Goal: Information Seeking & Learning: Learn about a topic

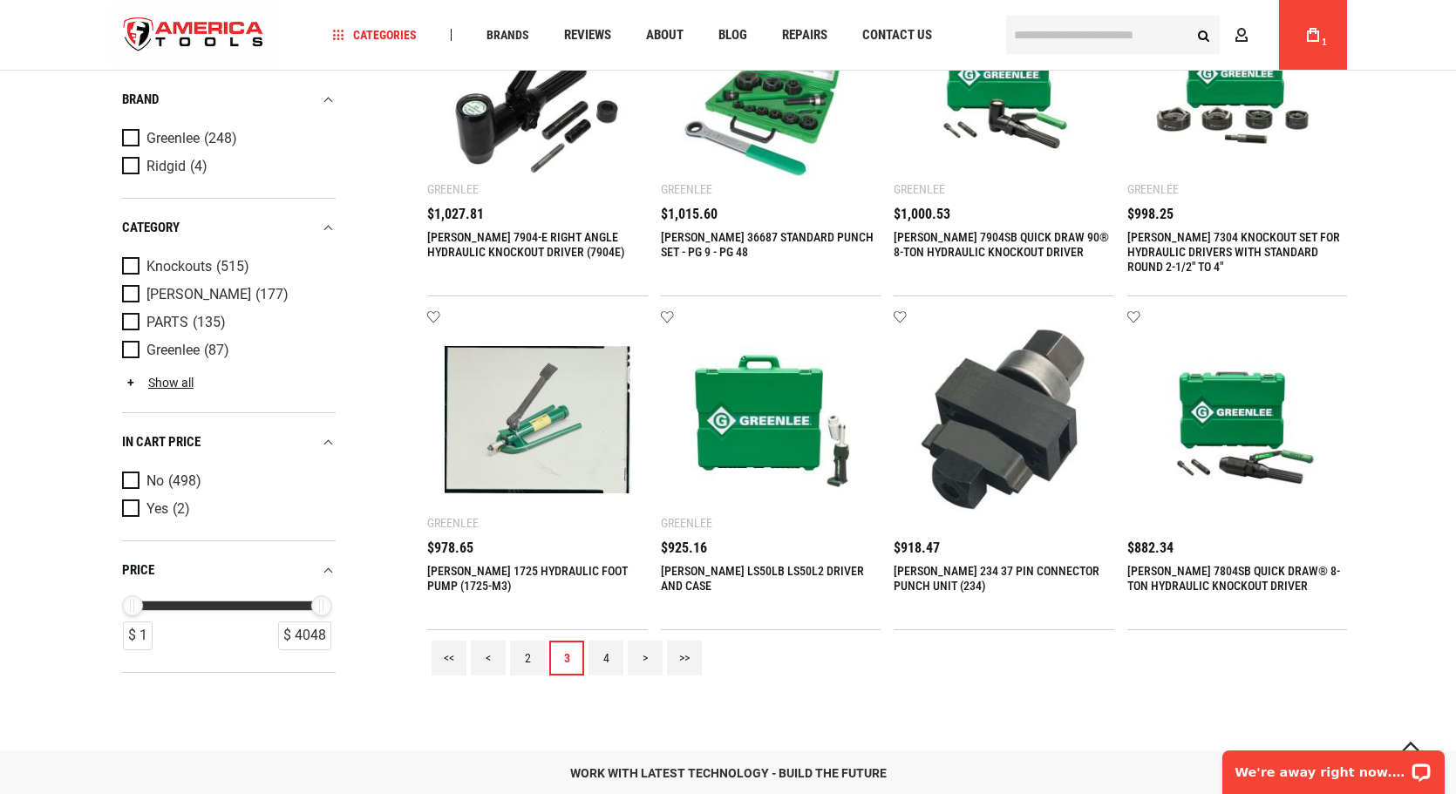
scroll to position [1569, 0]
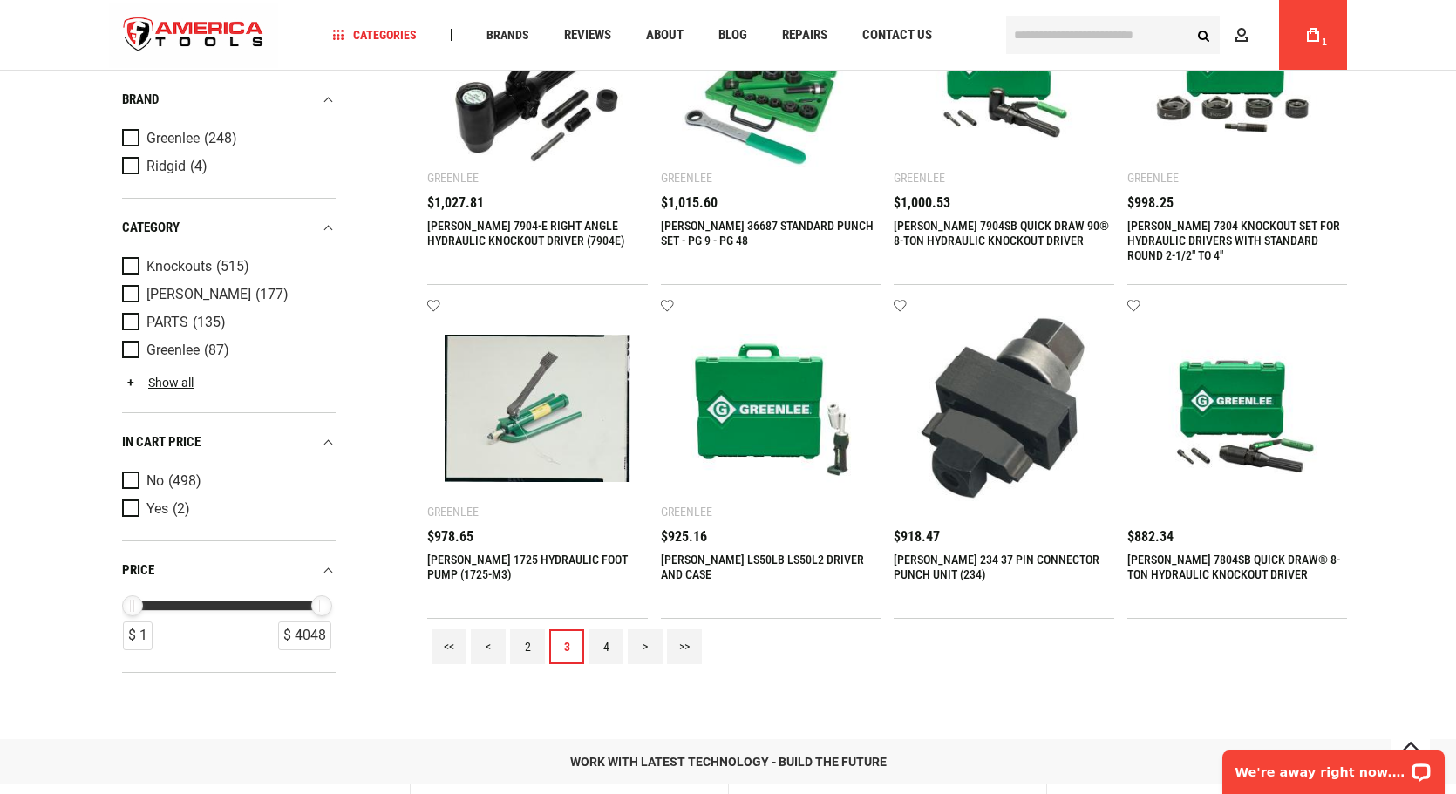
click at [1201, 561] on link "[PERSON_NAME] 7804SB QUICK DRAW® 8-TON HYDRAULIC KNOCKOUT DRIVER" at bounding box center [1233, 567] width 213 height 29
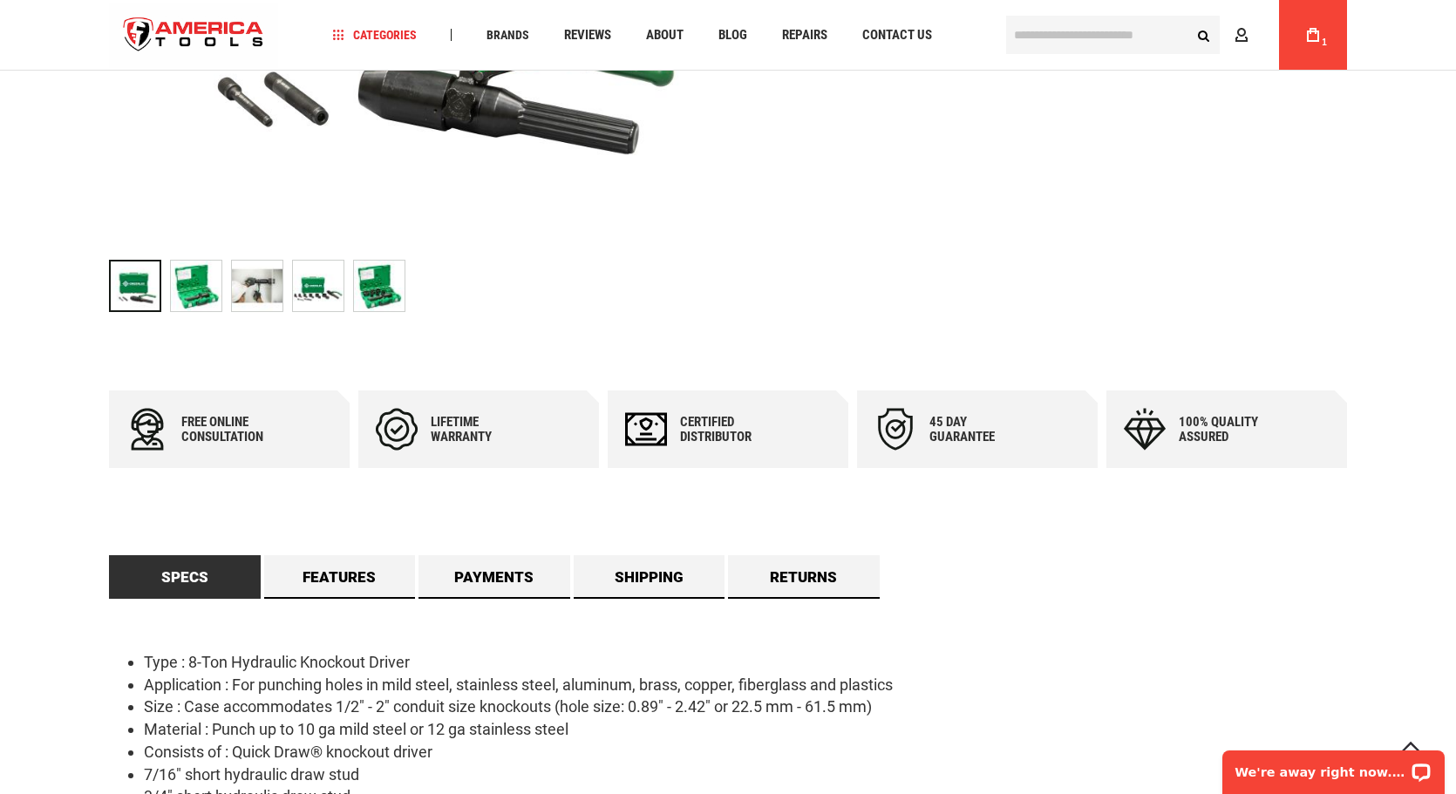
click at [328, 280] on img "GREENLEE 7804SB QUICK DRAW® 8-TON HYDRAULIC KNOCKOUT DRIVER" at bounding box center [318, 286] width 51 height 51
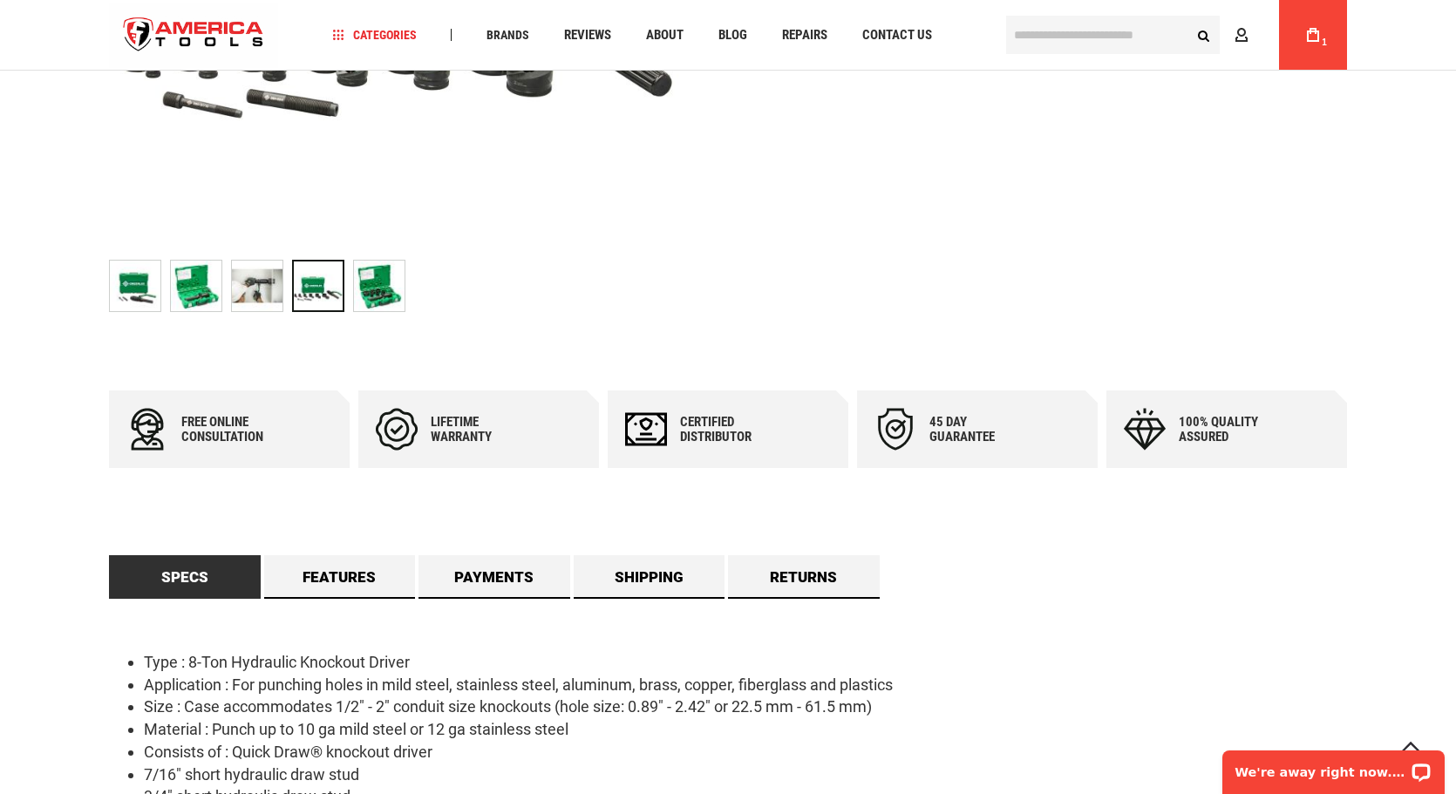
scroll to position [174, 0]
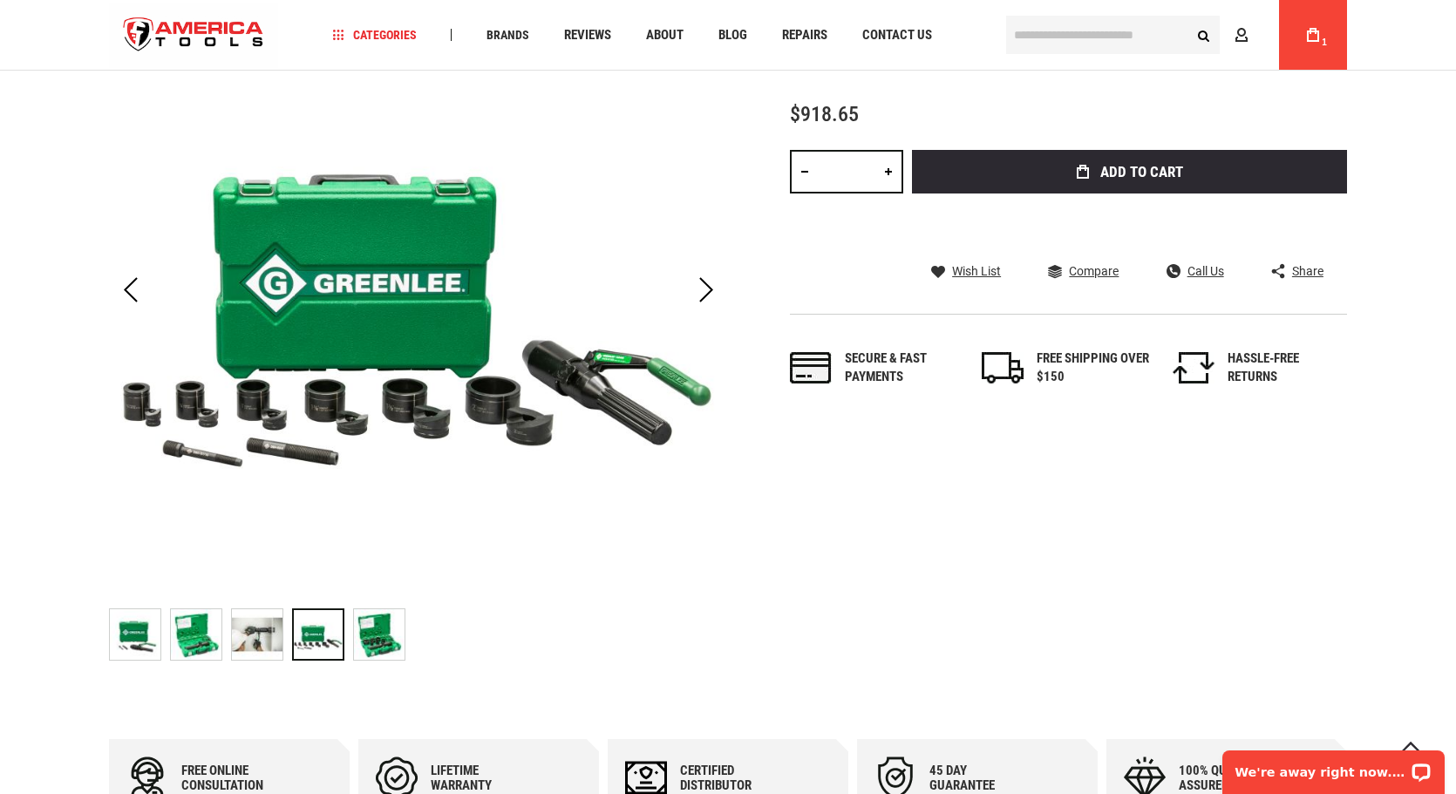
click at [381, 637] on img "GREENLEE 7804SB QUICK DRAW® 8-TON HYDRAULIC KNOCKOUT DRIVER" at bounding box center [379, 634] width 51 height 51
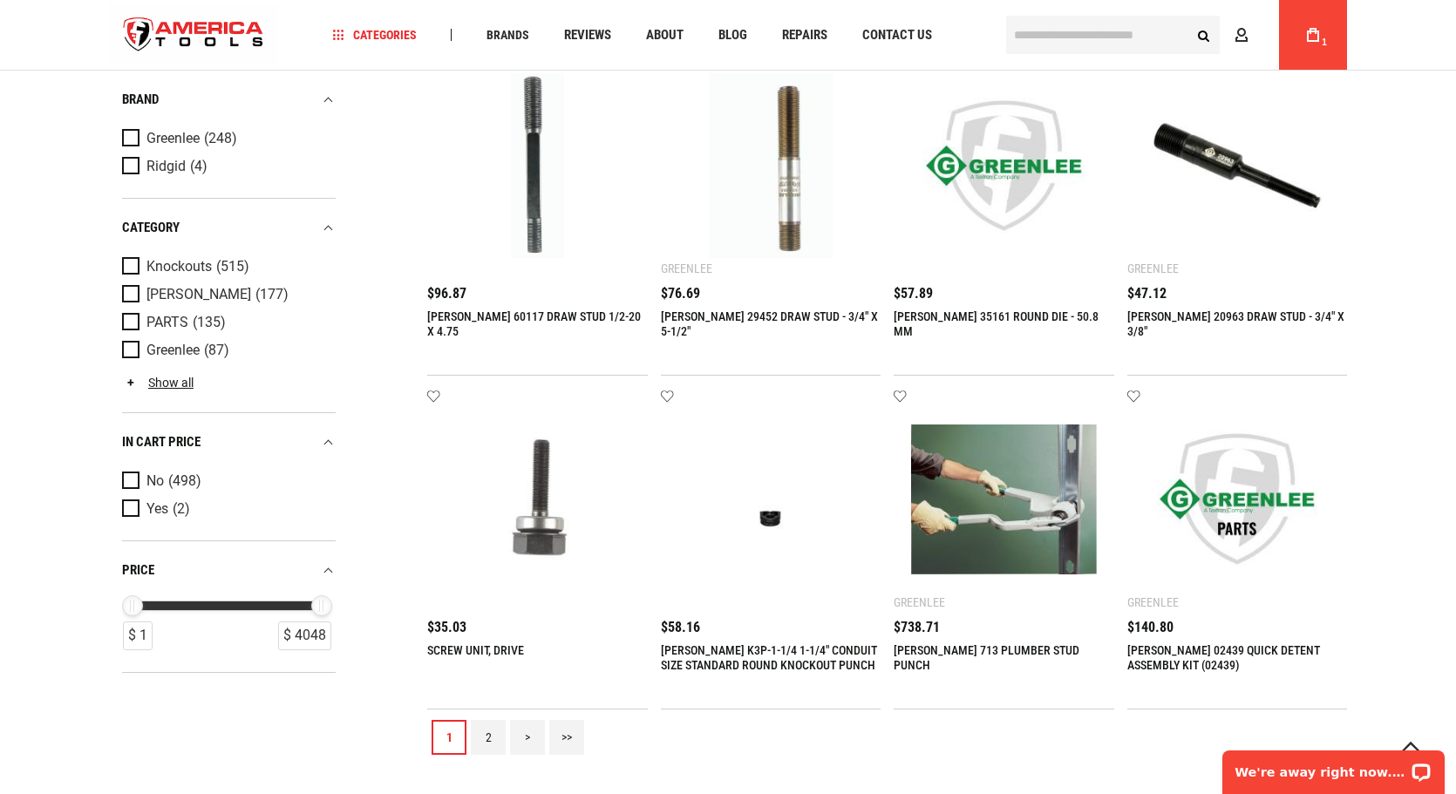
scroll to position [1471, 0]
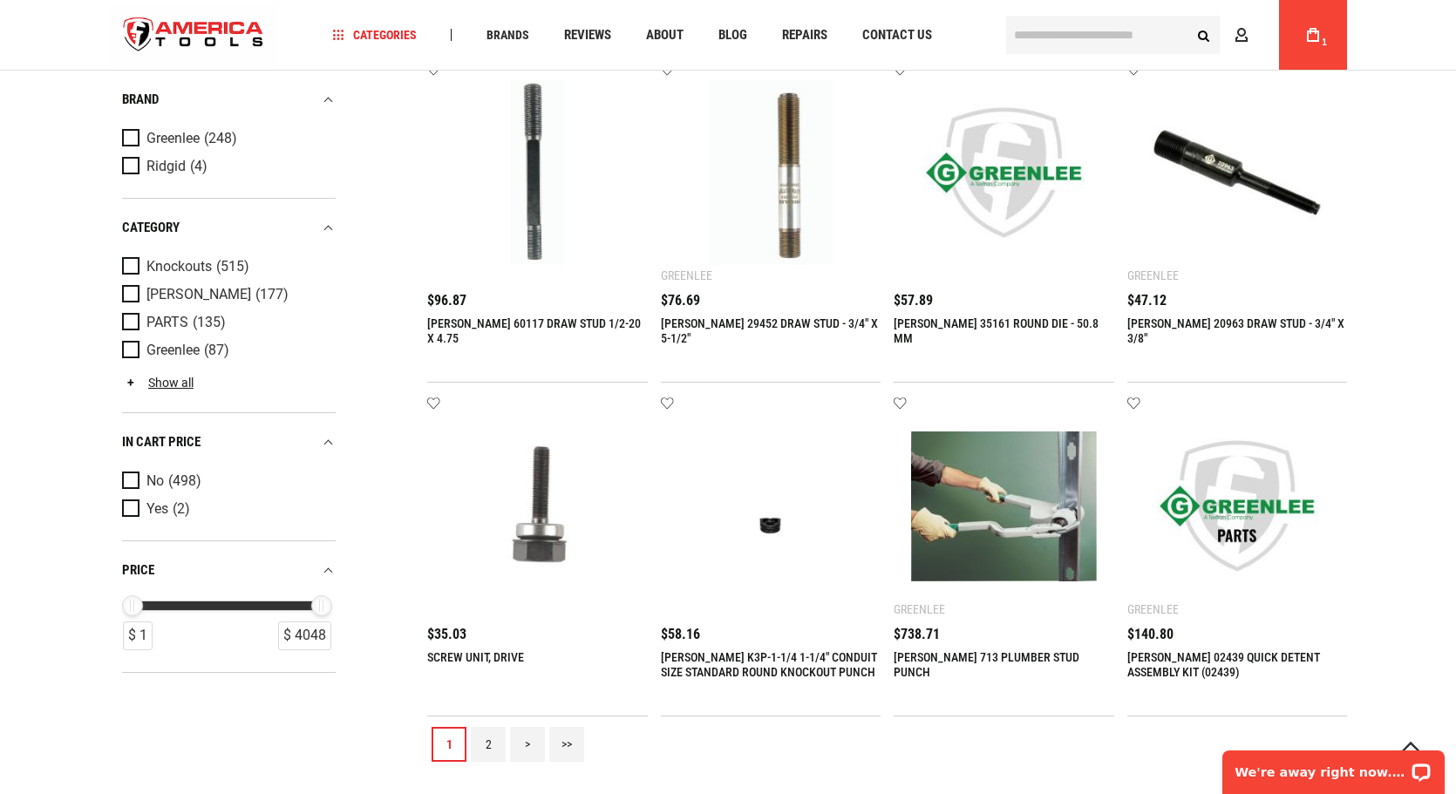
click at [490, 743] on link "2" at bounding box center [488, 744] width 35 height 35
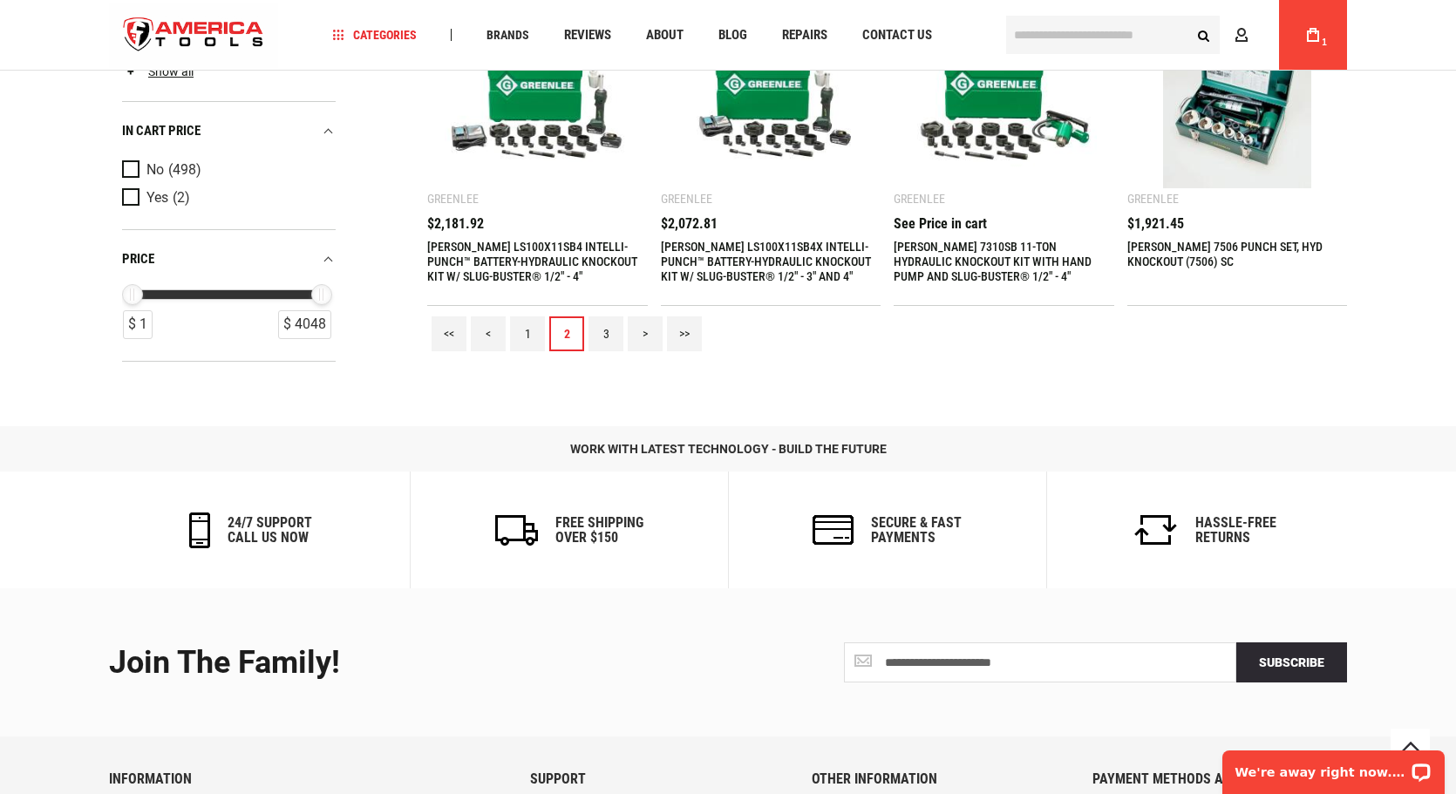
scroll to position [1820, 0]
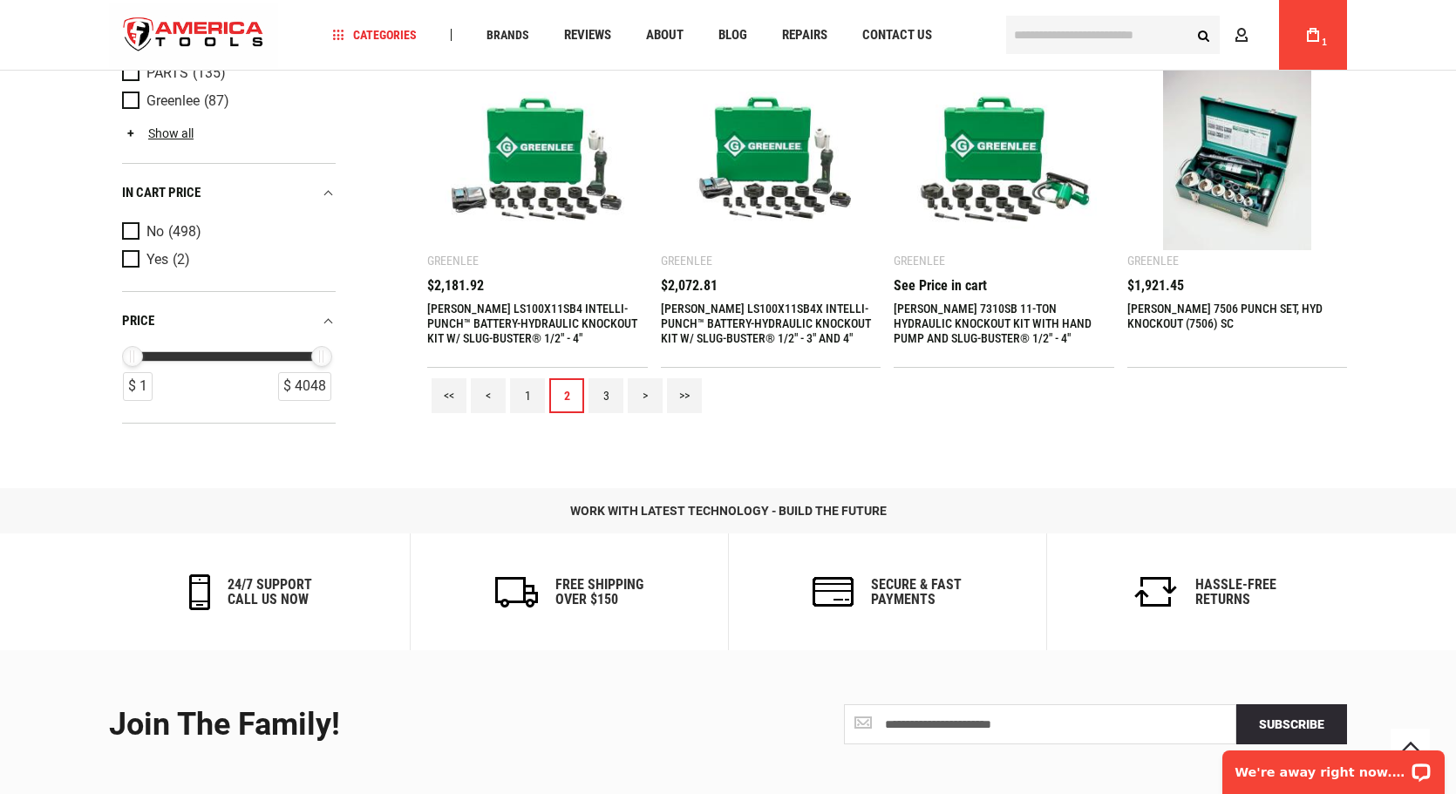
click at [603, 386] on link "3" at bounding box center [605, 395] width 35 height 35
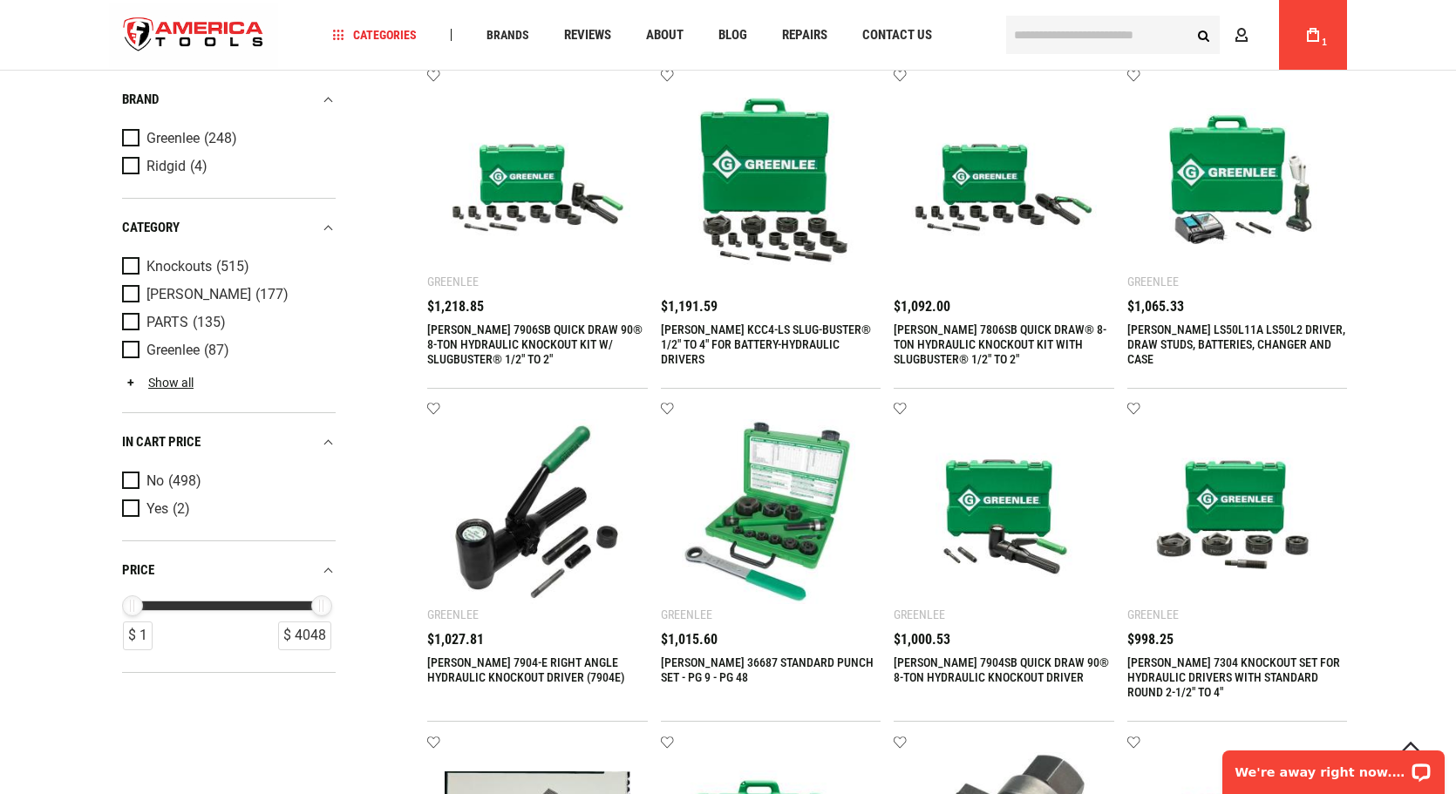
scroll to position [1133, 0]
click at [959, 328] on link "[PERSON_NAME] 7806SB QUICK DRAW® 8-TON HYDRAULIC KNOCKOUT KIT WITH SLUGBUSTER® …" at bounding box center [999, 344] width 213 height 44
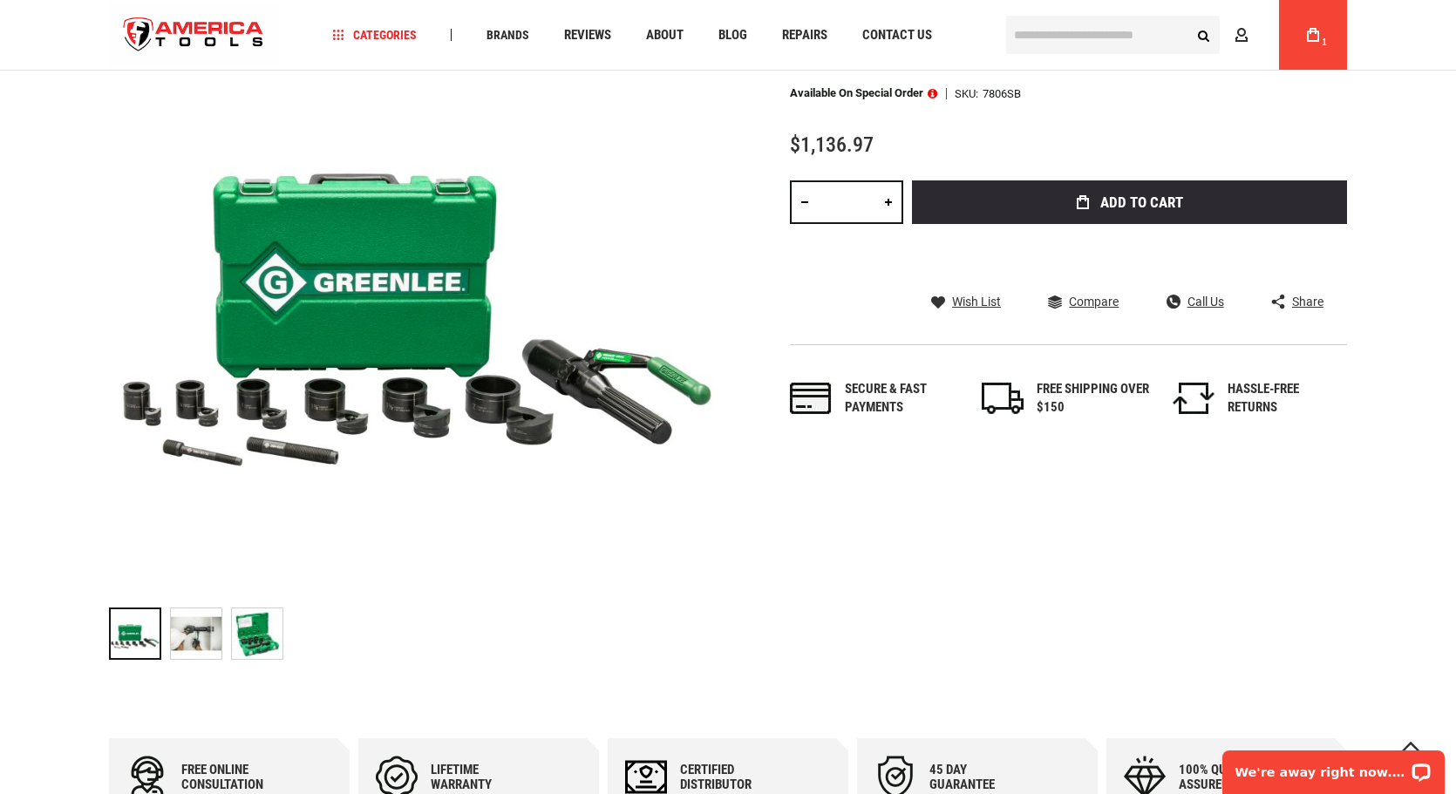
scroll to position [174, 0]
click at [268, 632] on img at bounding box center [257, 634] width 51 height 51
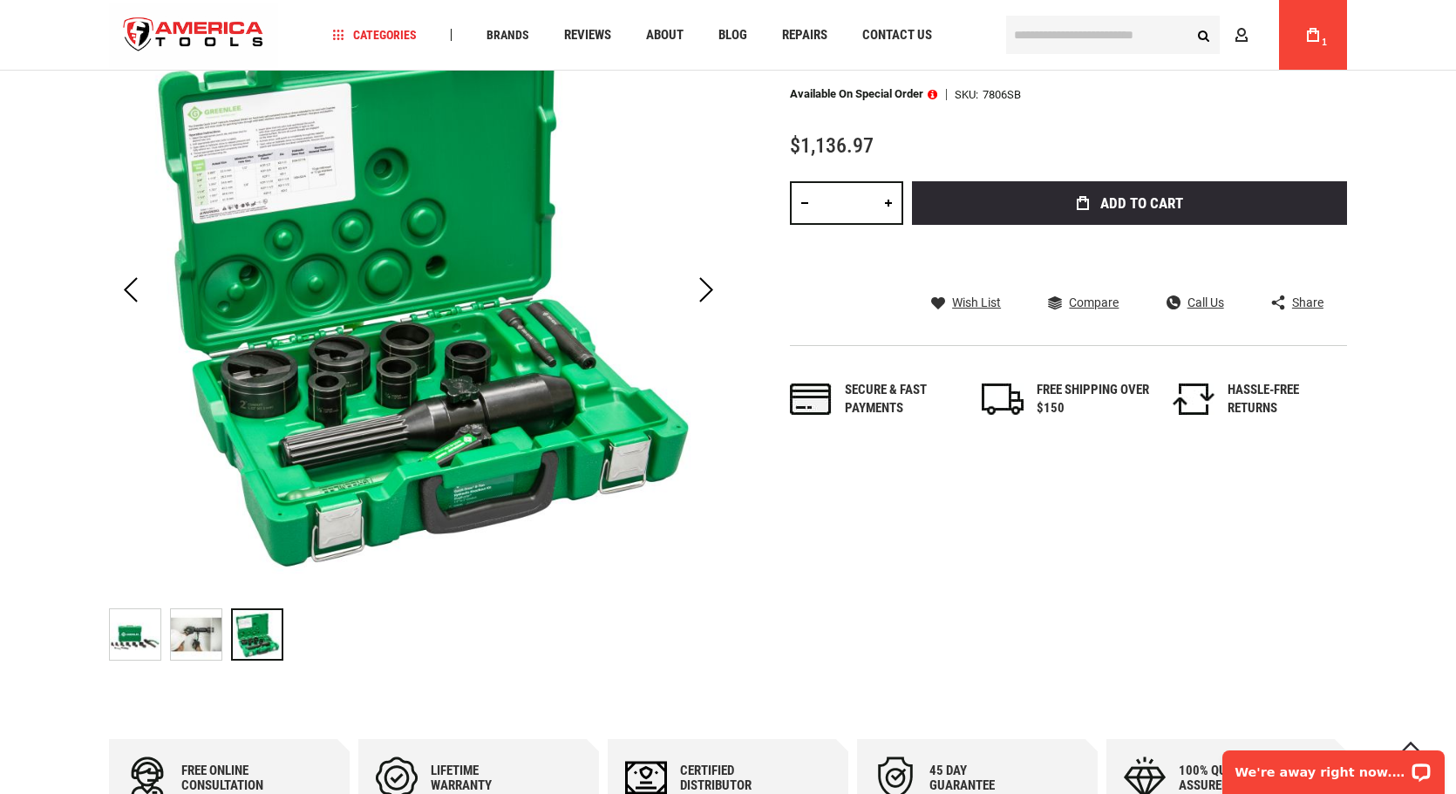
click at [187, 631] on img at bounding box center [196, 634] width 51 height 51
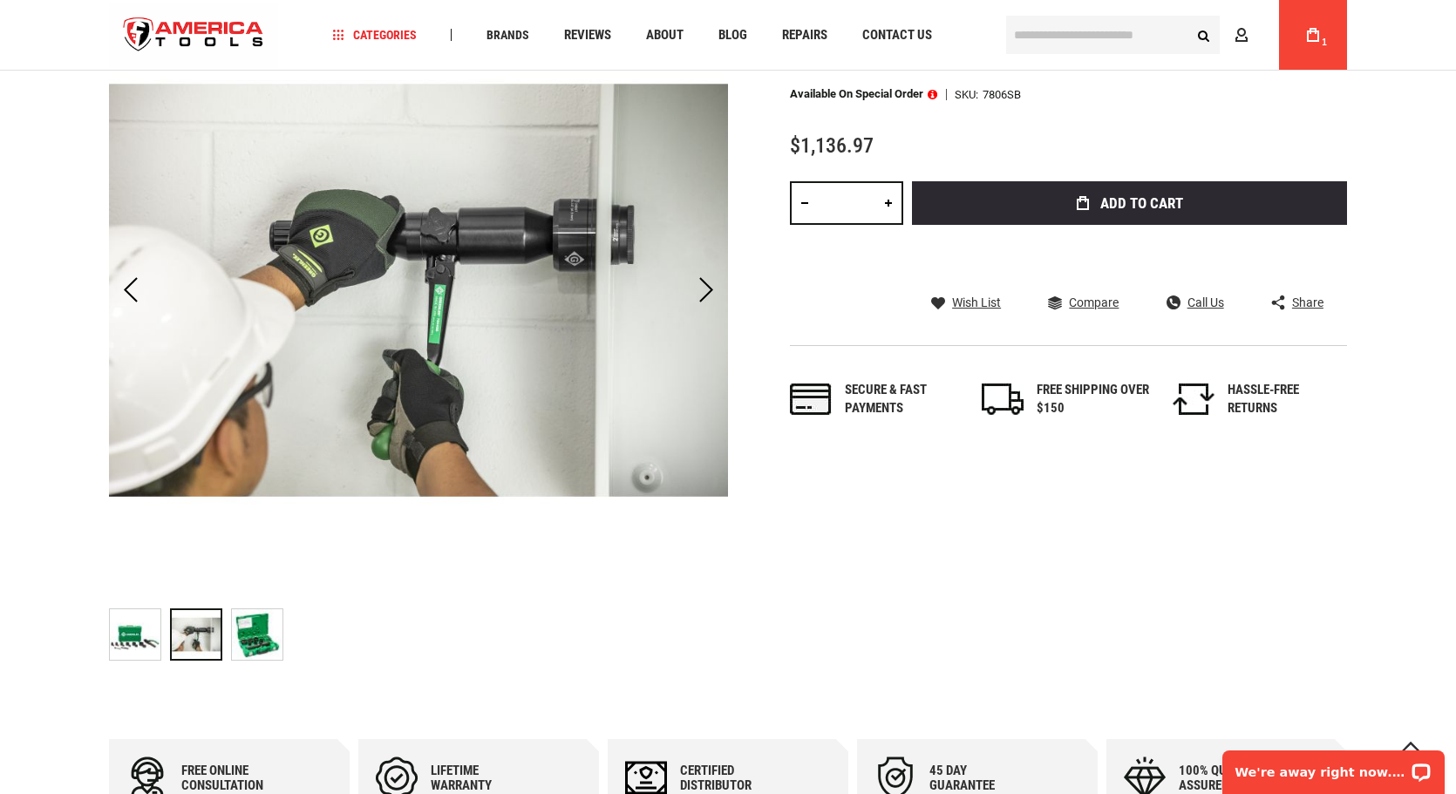
click at [134, 630] on img at bounding box center [135, 634] width 51 height 51
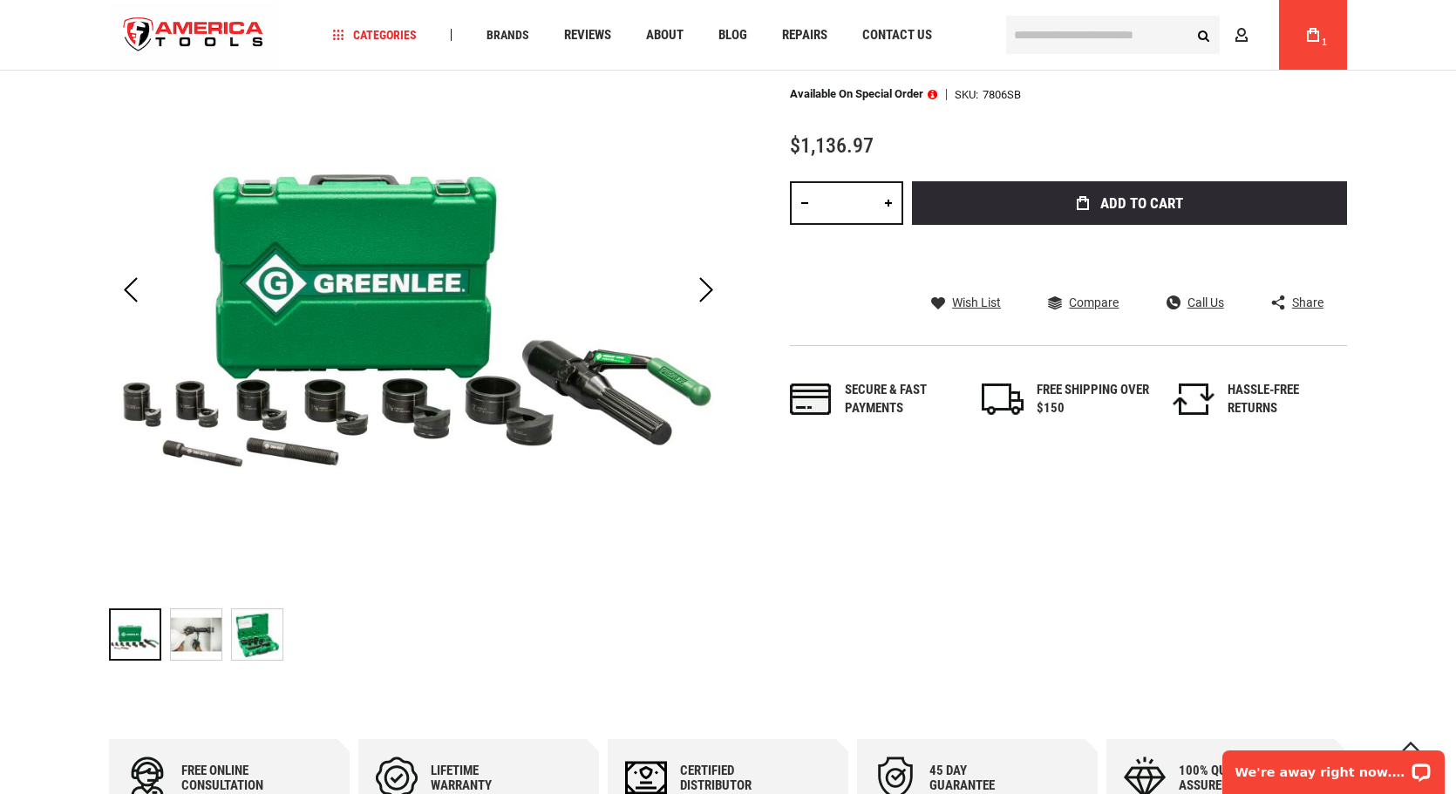
click at [267, 633] on img at bounding box center [257, 634] width 51 height 51
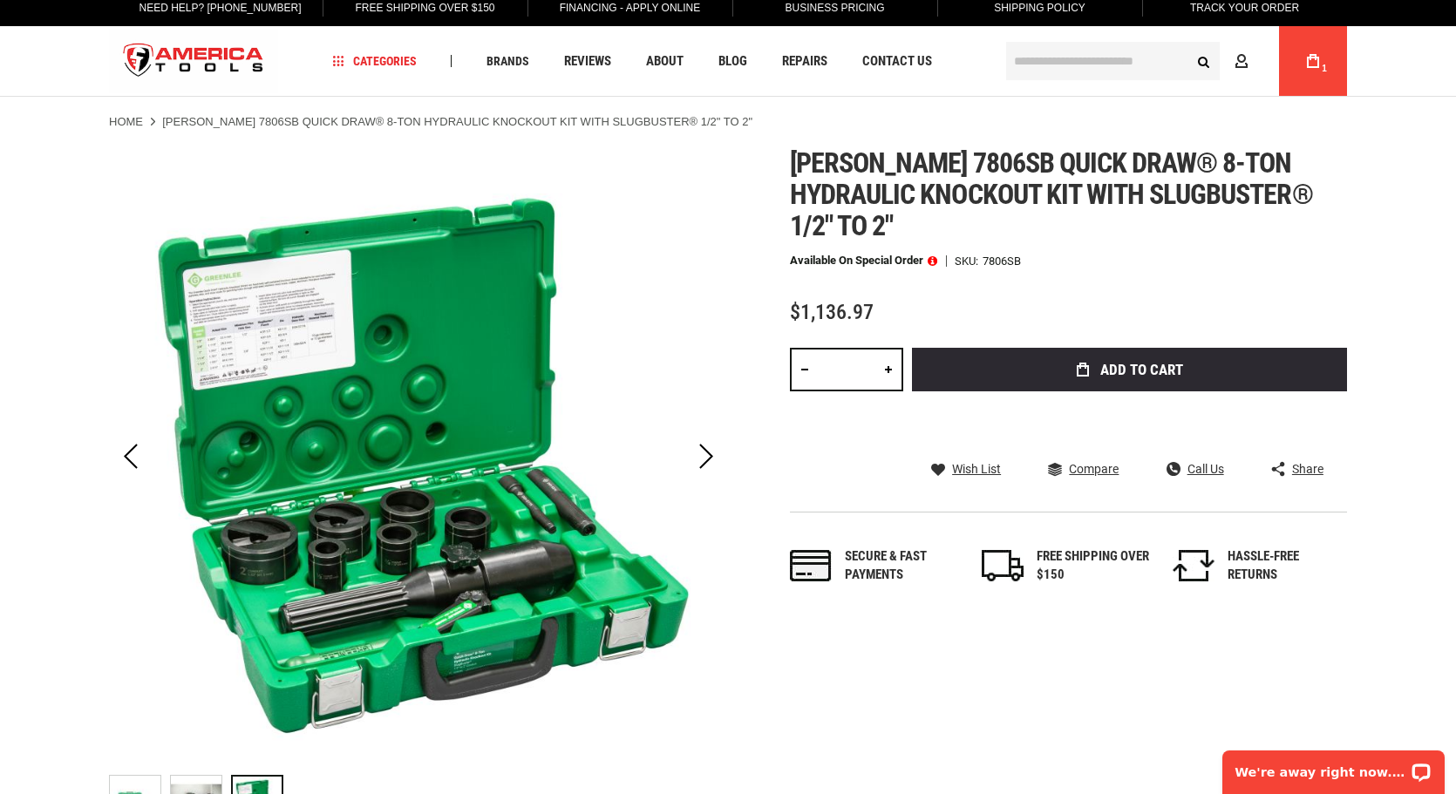
scroll to position [0, 0]
